Goal: Task Accomplishment & Management: Use online tool/utility

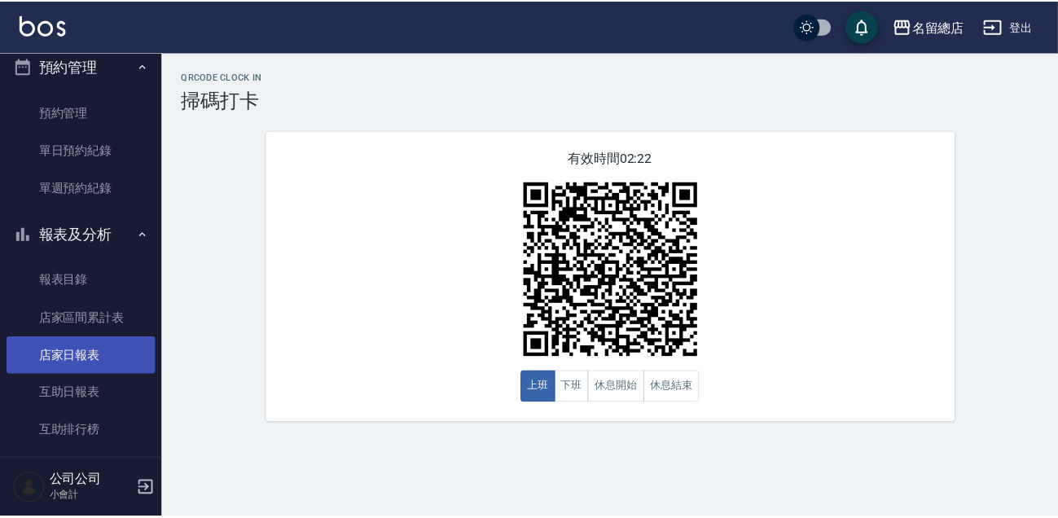
scroll to position [444, 0]
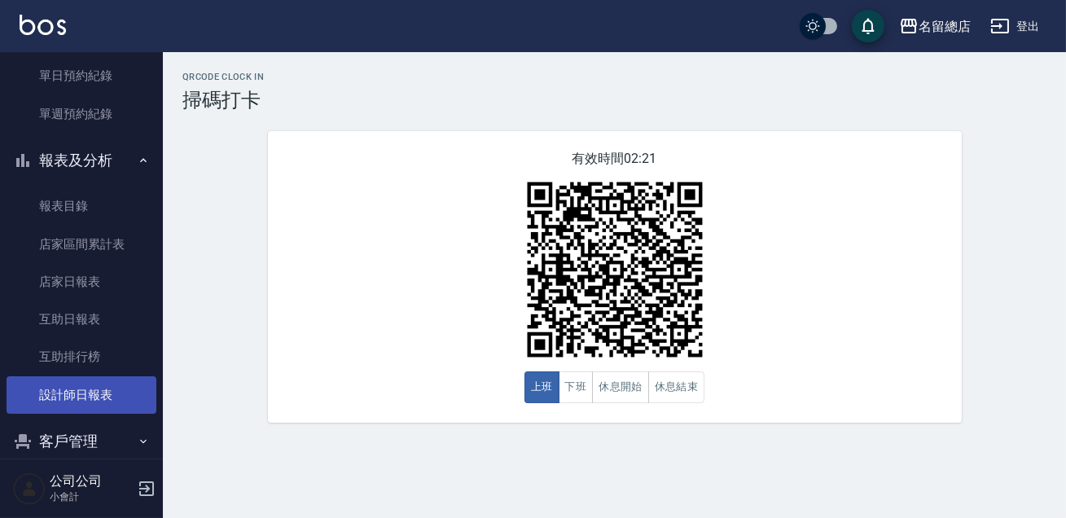
click at [112, 399] on link "設計師日報表" at bounding box center [82, 394] width 150 height 37
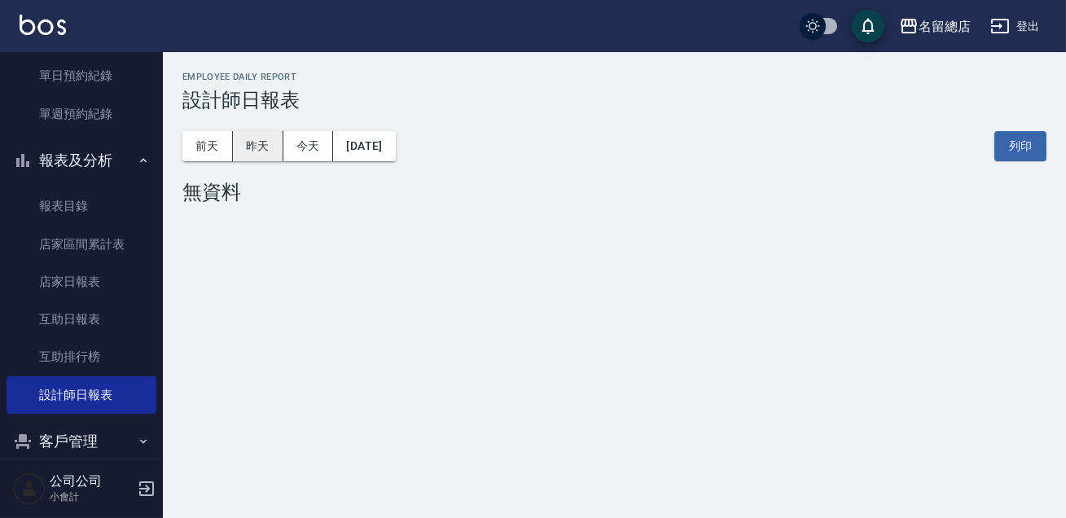
click at [262, 151] on button "昨天" at bounding box center [258, 146] width 51 height 30
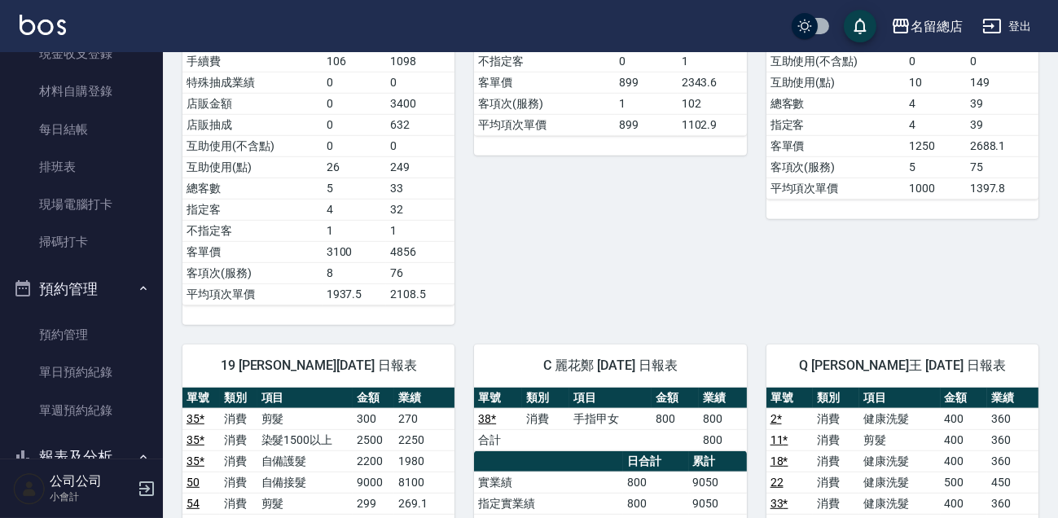
scroll to position [1629, 0]
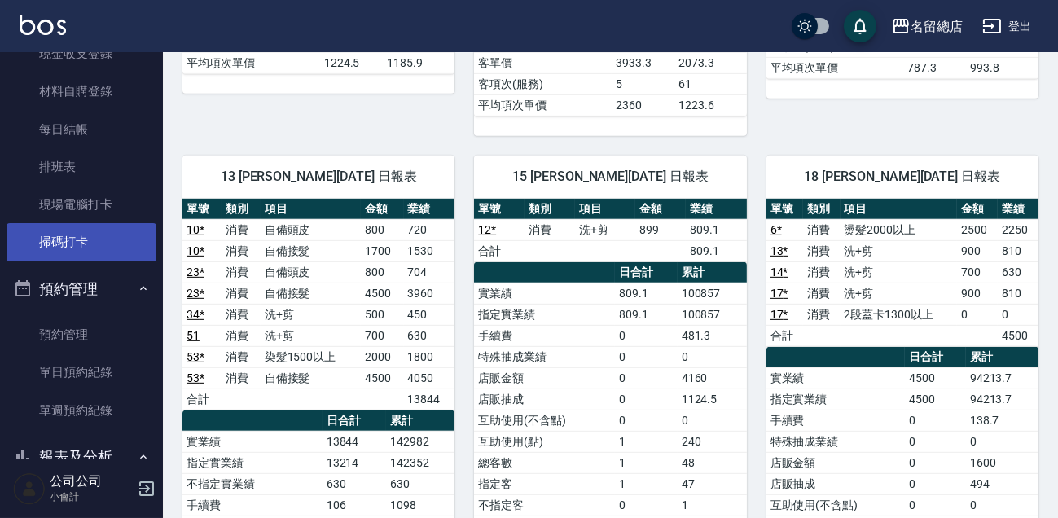
click at [76, 240] on link "掃碼打卡" at bounding box center [82, 241] width 150 height 37
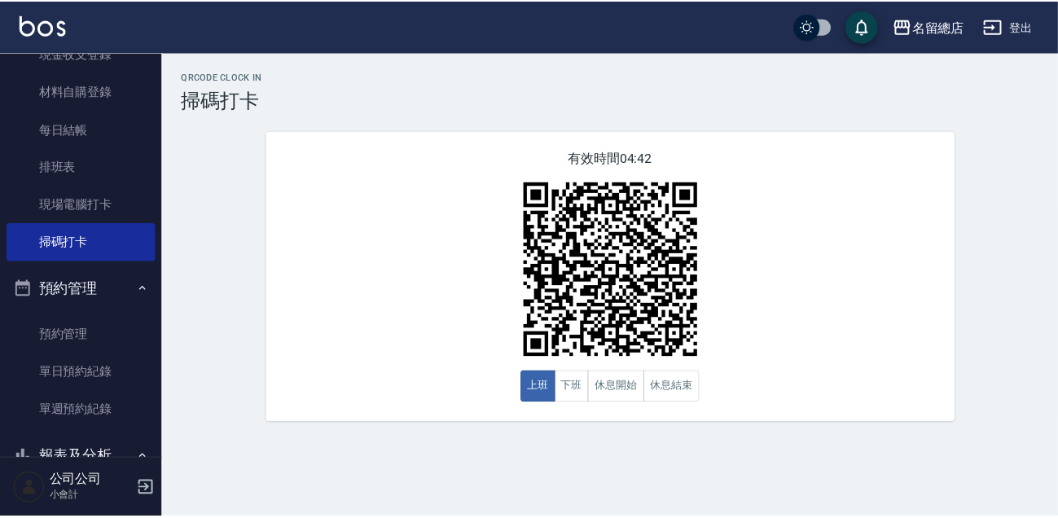
scroll to position [518, 0]
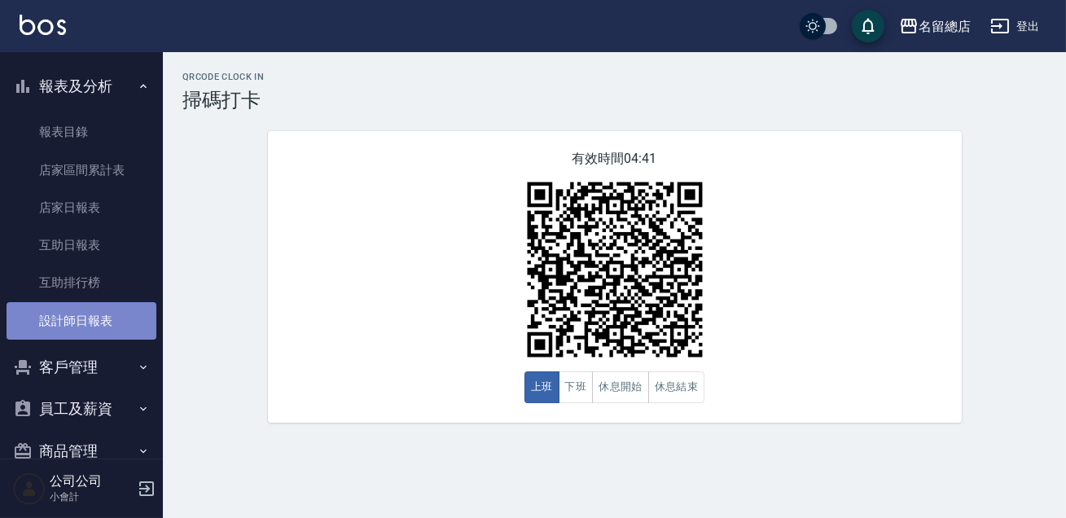
click at [91, 322] on link "設計師日報表" at bounding box center [82, 320] width 150 height 37
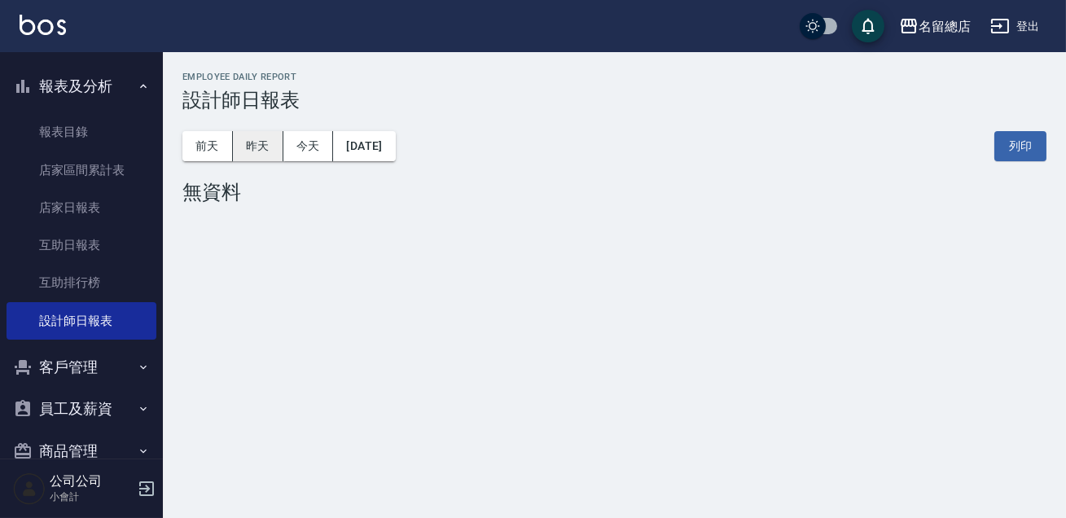
click at [254, 155] on button "昨天" at bounding box center [258, 146] width 51 height 30
click at [254, 156] on button "昨天" at bounding box center [258, 146] width 51 height 30
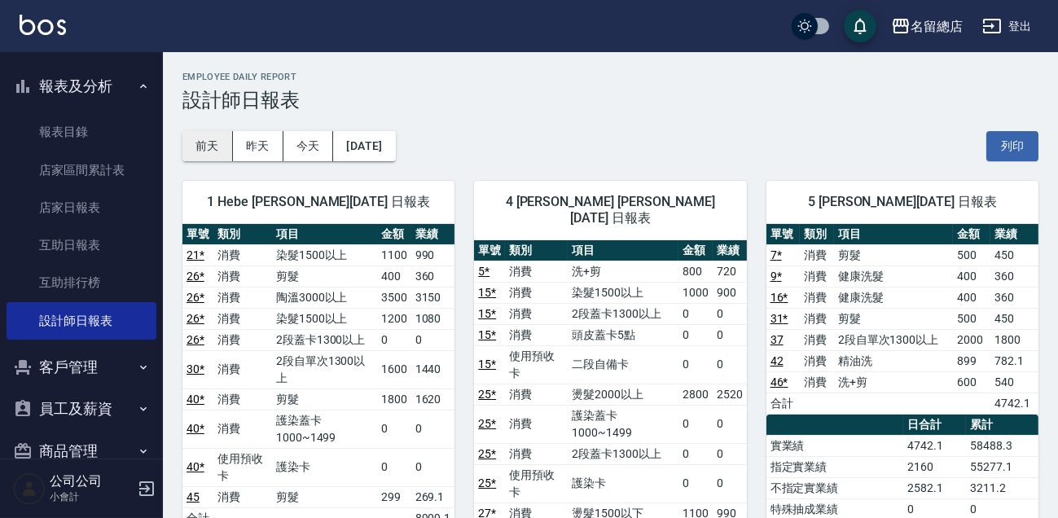
click at [206, 150] on button "前天" at bounding box center [207, 146] width 51 height 30
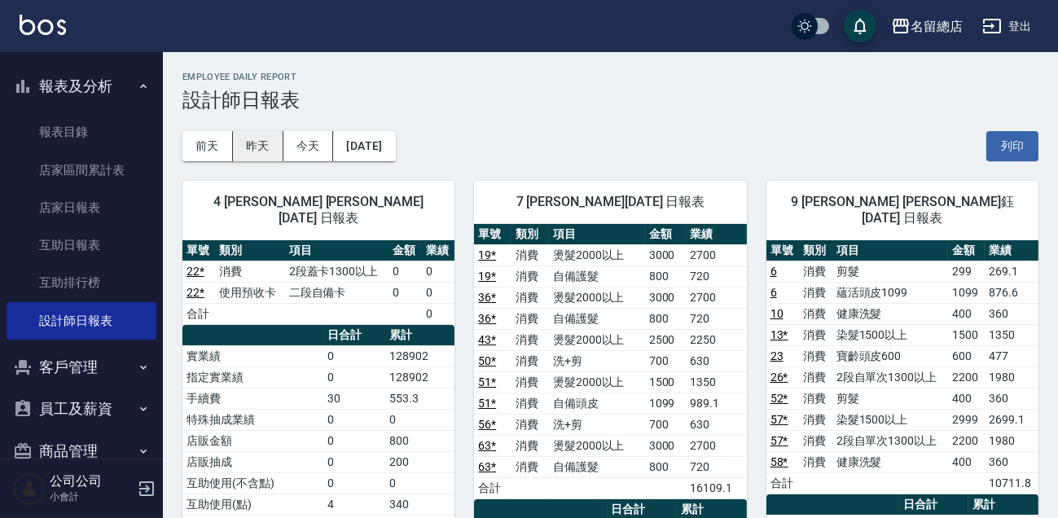
click at [251, 155] on button "昨天" at bounding box center [258, 146] width 51 height 30
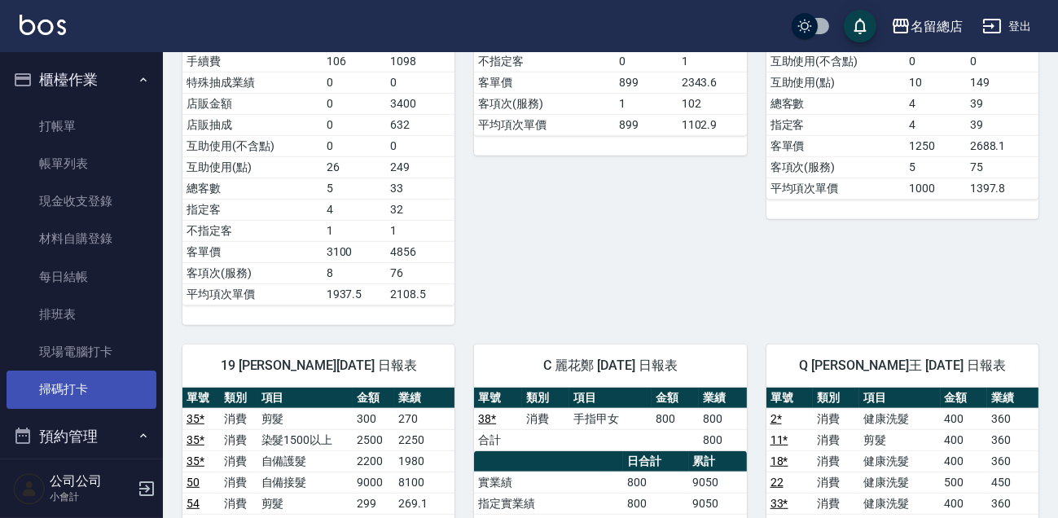
click at [80, 381] on link "掃碼打卡" at bounding box center [82, 389] width 150 height 37
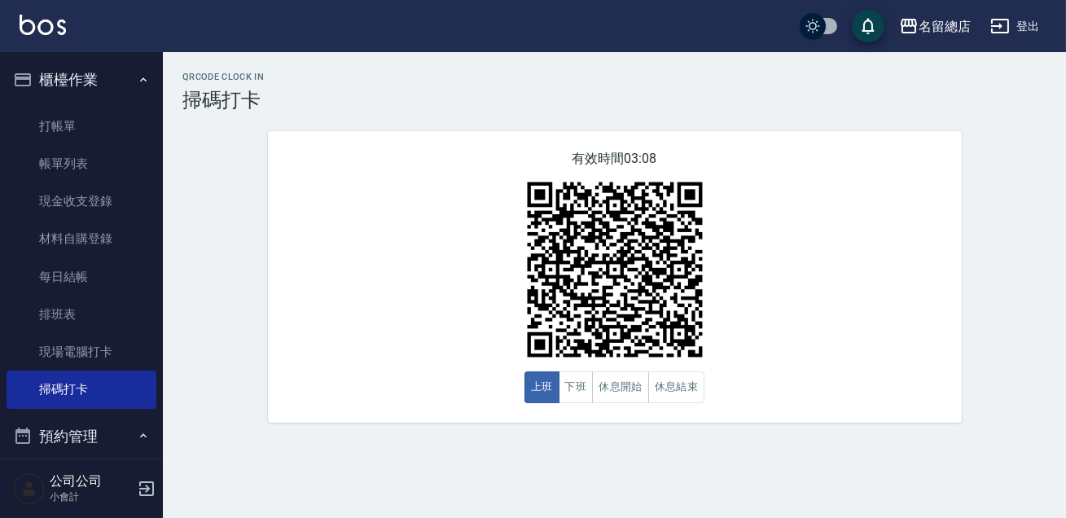
click at [247, 373] on div "QRcode Clock In 掃碼打卡 有效時間 03:08 上班 下班 休息開始 休息結束" at bounding box center [614, 247] width 903 height 351
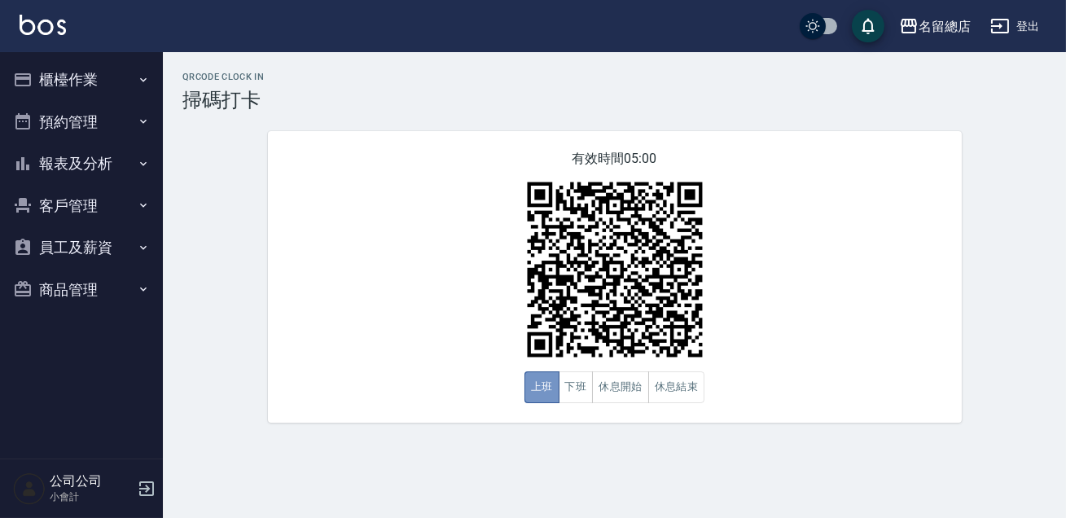
click at [535, 393] on button "上班" at bounding box center [542, 387] width 35 height 32
